Goal: Transaction & Acquisition: Purchase product/service

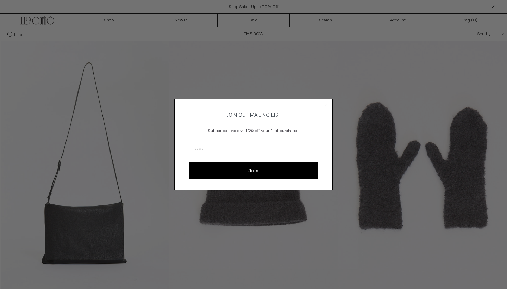
click at [327, 101] on circle "Close dialog" at bounding box center [326, 104] width 7 height 7
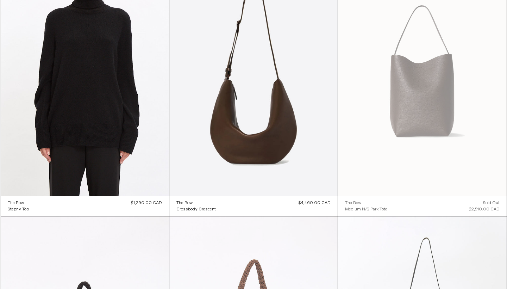
scroll to position [918, 0]
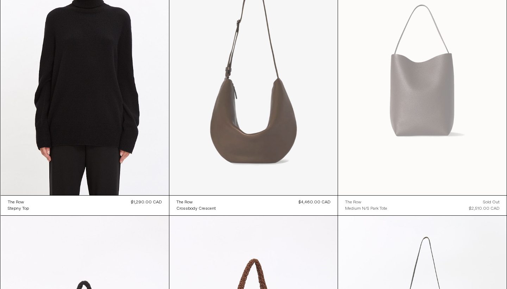
click at [269, 132] on at bounding box center [253, 69] width 168 height 252
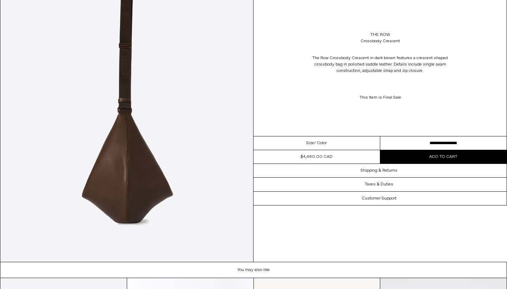
scroll to position [729, 0]
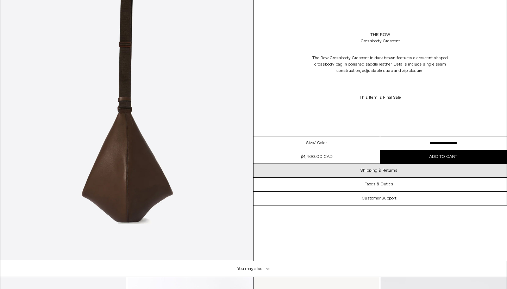
click at [390, 171] on h3 "Shipping & Returns" at bounding box center [379, 170] width 37 height 5
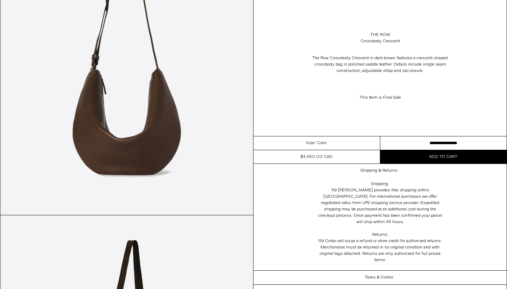
scroll to position [57, 0]
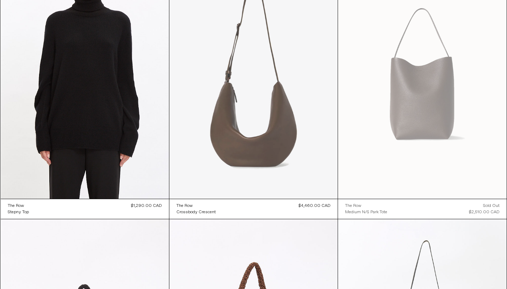
scroll to position [914, 0]
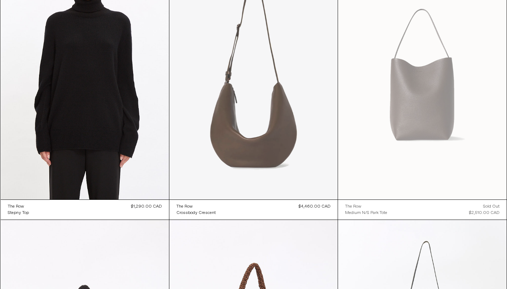
click at [255, 108] on at bounding box center [253, 73] width 168 height 252
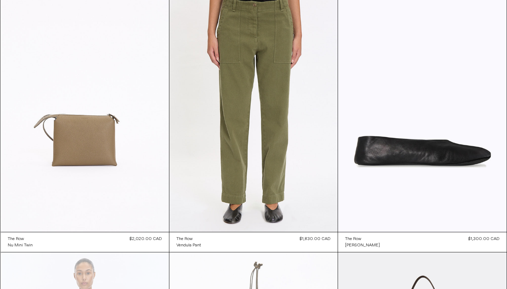
scroll to position [1424, 0]
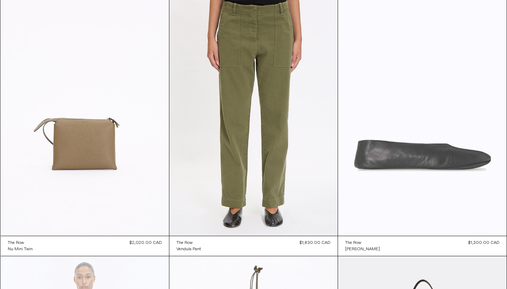
click at [403, 149] on at bounding box center [422, 109] width 168 height 253
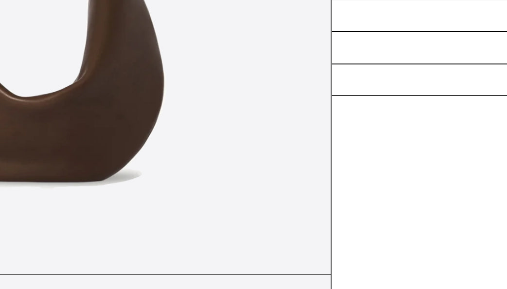
scroll to position [138, 0]
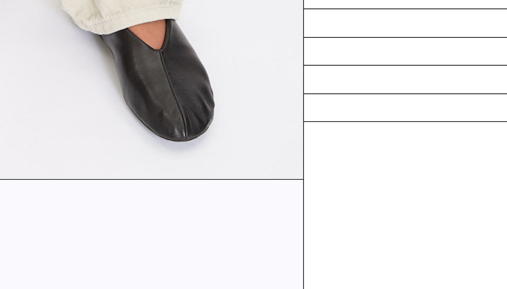
scroll to position [481, 0]
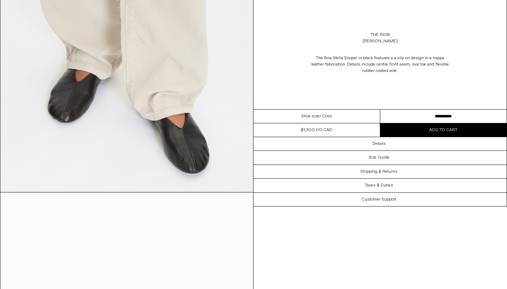
select select "**********"
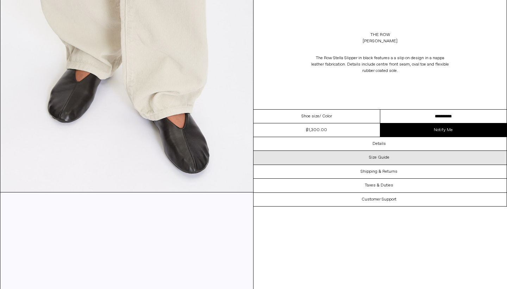
click at [390, 158] on div "Size Guide" at bounding box center [380, 157] width 253 height 13
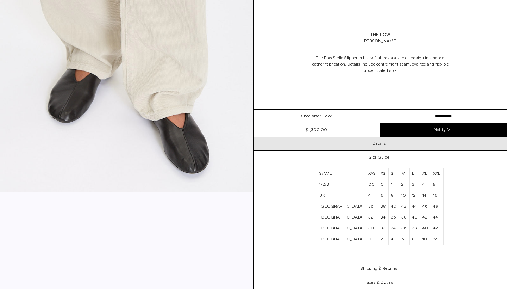
click at [383, 144] on h3 "Details" at bounding box center [379, 143] width 13 height 5
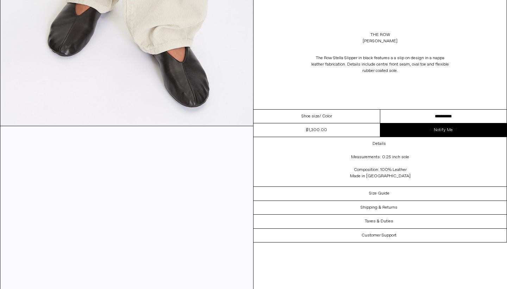
scroll to position [548, 0]
click at [440, 130] on link "Notify Me" at bounding box center [443, 129] width 127 height 13
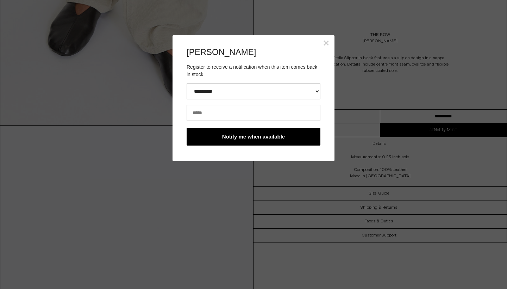
scroll to position [0, 0]
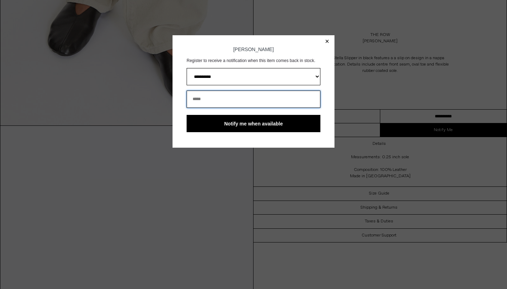
click at [231, 103] on input "email" at bounding box center [254, 98] width 134 height 17
type input "**********"
click at [247, 121] on button "Notify me when available" at bounding box center [254, 123] width 134 height 17
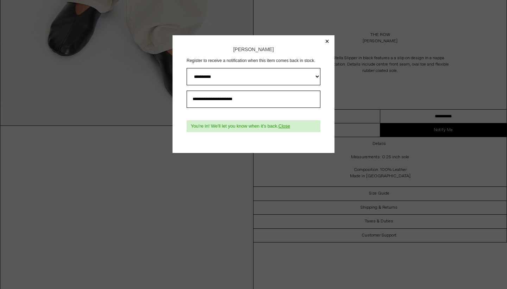
click at [327, 41] on button "×" at bounding box center [327, 41] width 4 height 7
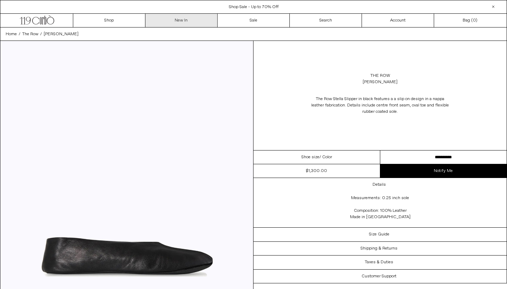
click at [181, 17] on link "New In" at bounding box center [181, 20] width 72 height 13
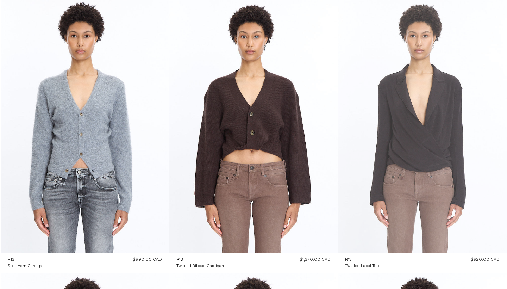
scroll to position [7142, 0]
